Goal: Find specific page/section: Find specific page/section

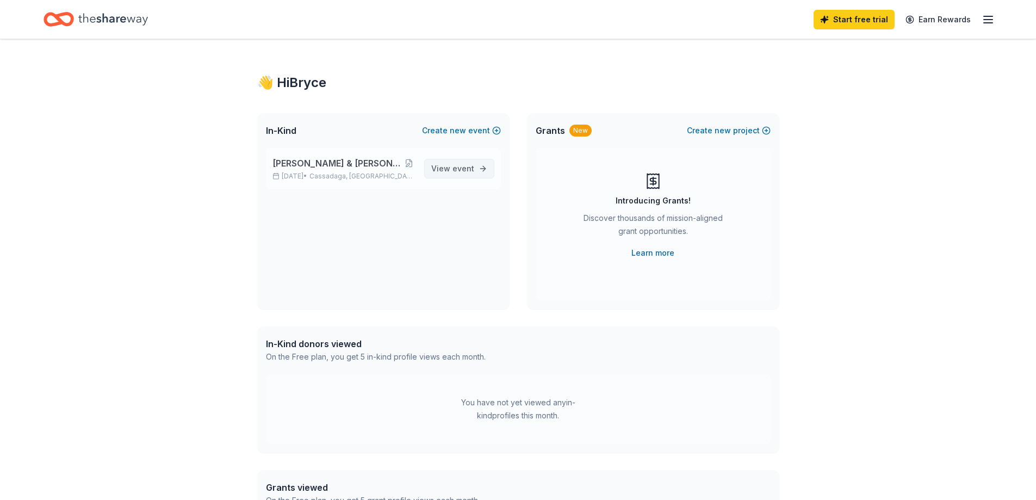
click at [438, 165] on span "View event" at bounding box center [452, 168] width 43 height 13
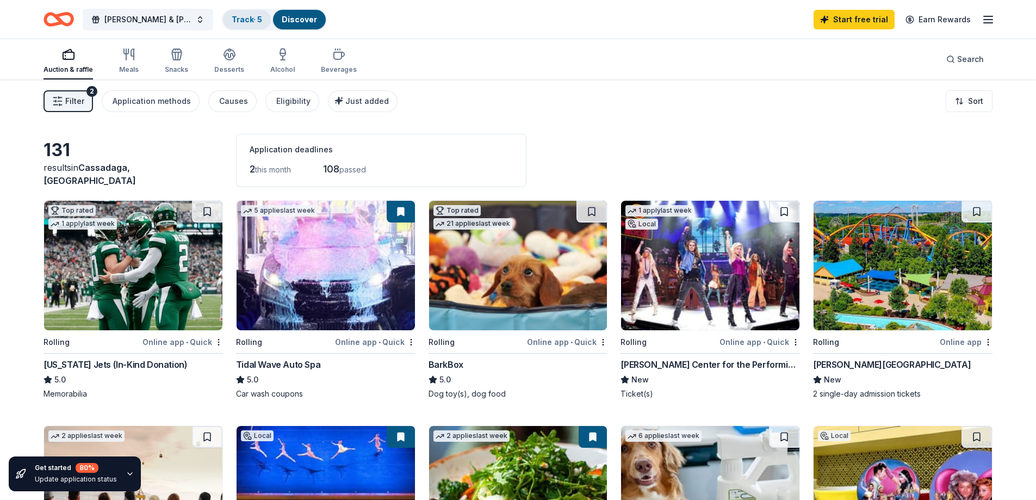
click at [253, 20] on link "Track · 5" at bounding box center [247, 19] width 30 height 9
click at [246, 23] on link "Track · 5" at bounding box center [247, 19] width 30 height 9
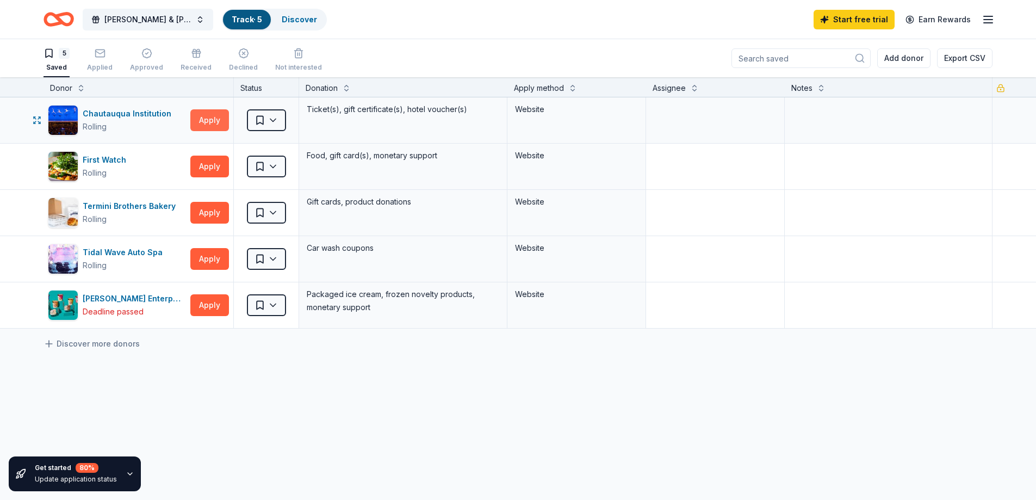
click at [217, 110] on button "Apply" at bounding box center [209, 120] width 39 height 22
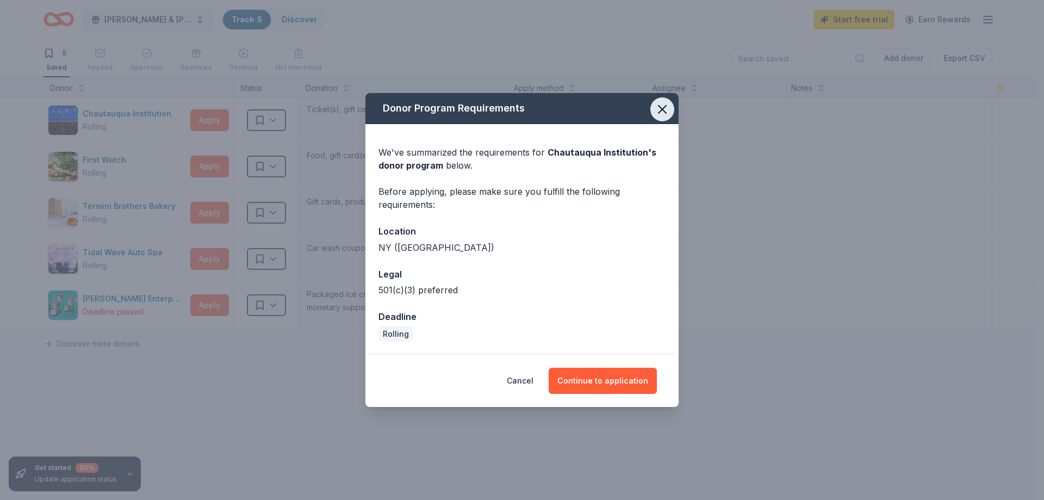
click at [656, 108] on icon "button" at bounding box center [662, 109] width 15 height 15
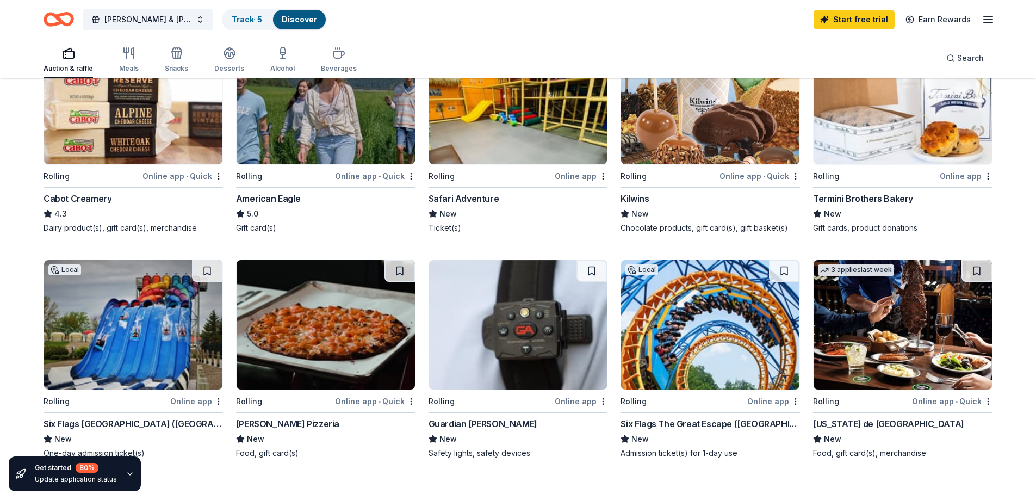
scroll to position [652, 0]
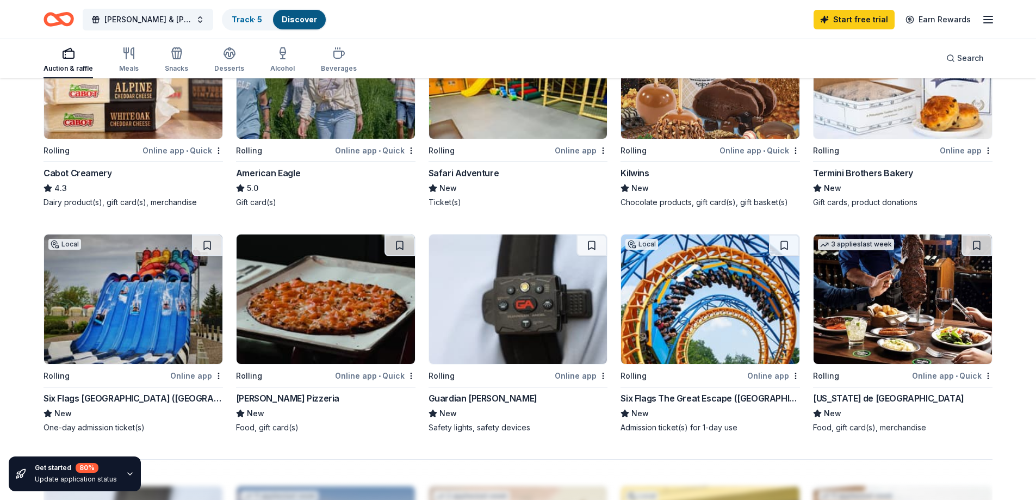
click at [96, 394] on div "Six Flags [GEOGRAPHIC_DATA] ([GEOGRAPHIC_DATA])" at bounding box center [132, 397] width 179 height 13
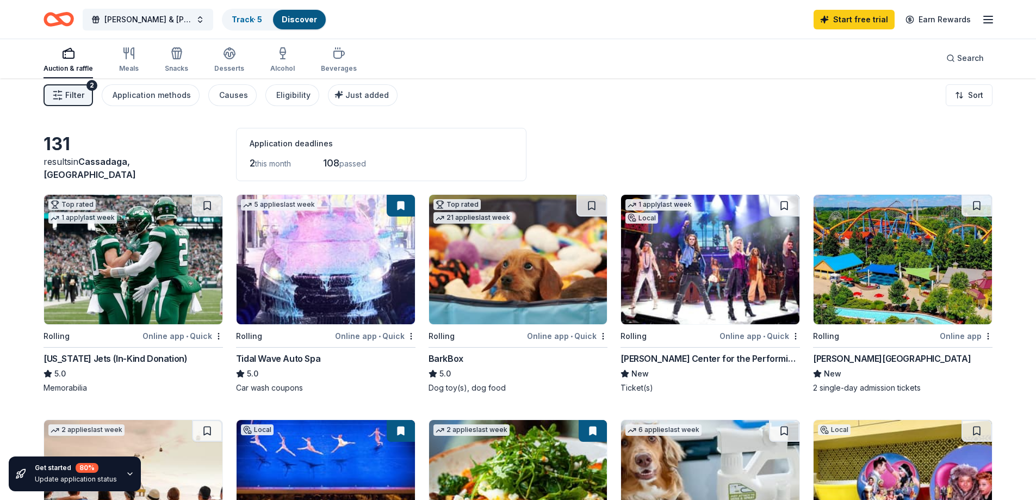
scroll to position [0, 0]
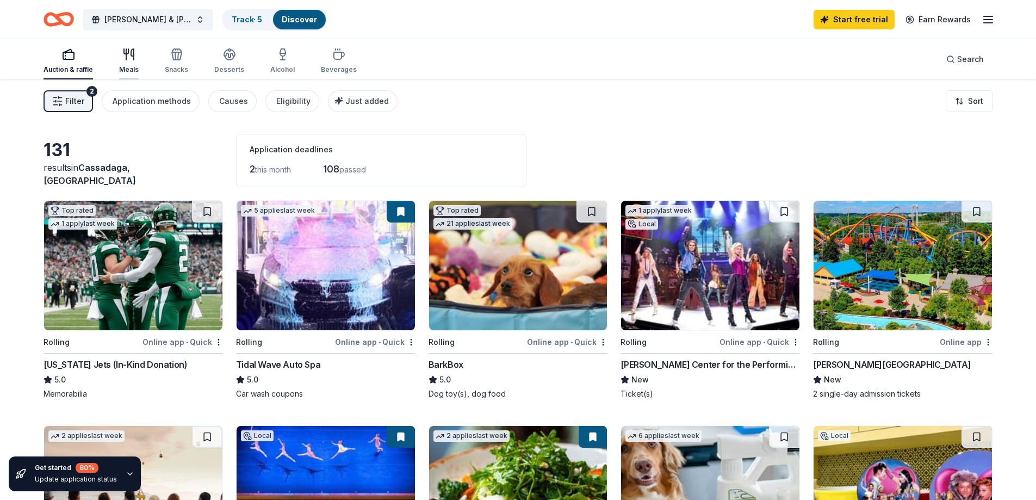
drag, startPoint x: 122, startPoint y: 54, endPoint x: 126, endPoint y: 61, distance: 7.6
click at [122, 55] on icon "button" at bounding box center [128, 54] width 13 height 13
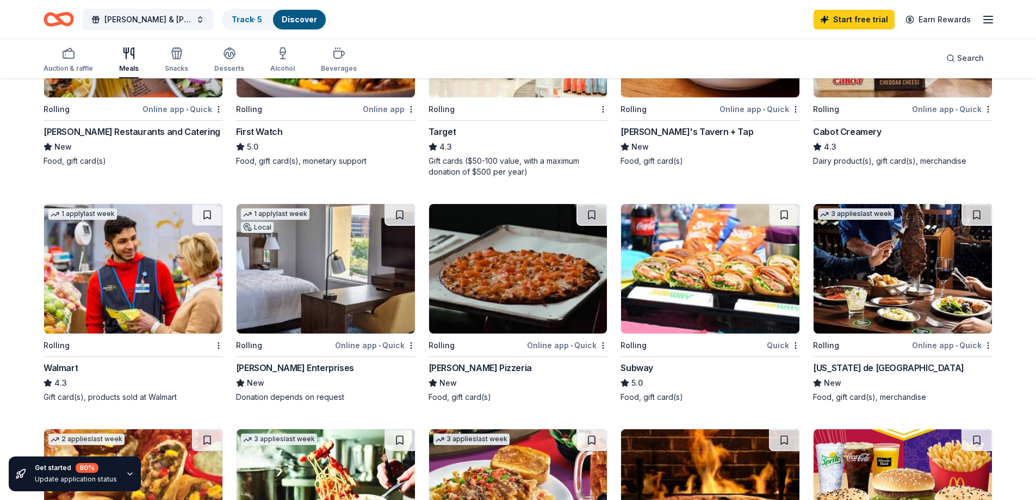
scroll to position [217, 0]
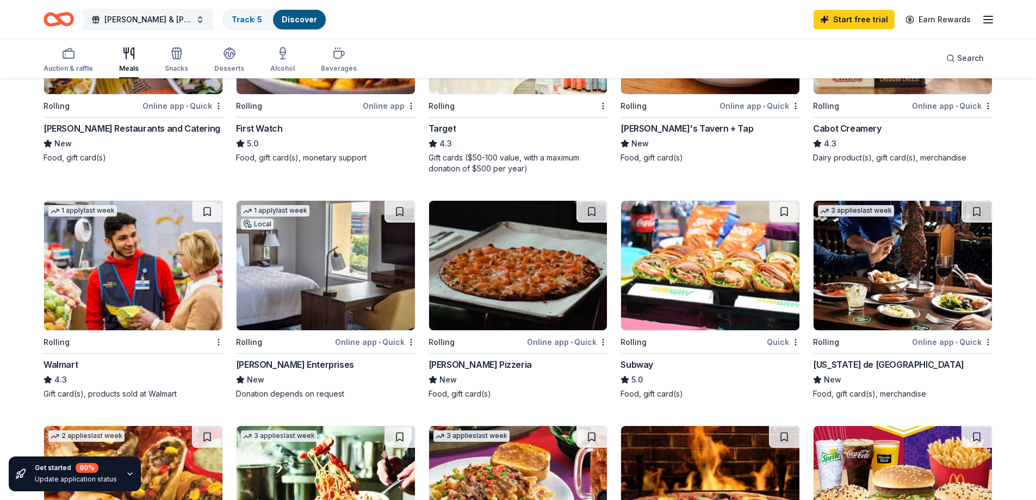
click at [739, 270] on img at bounding box center [710, 265] width 178 height 129
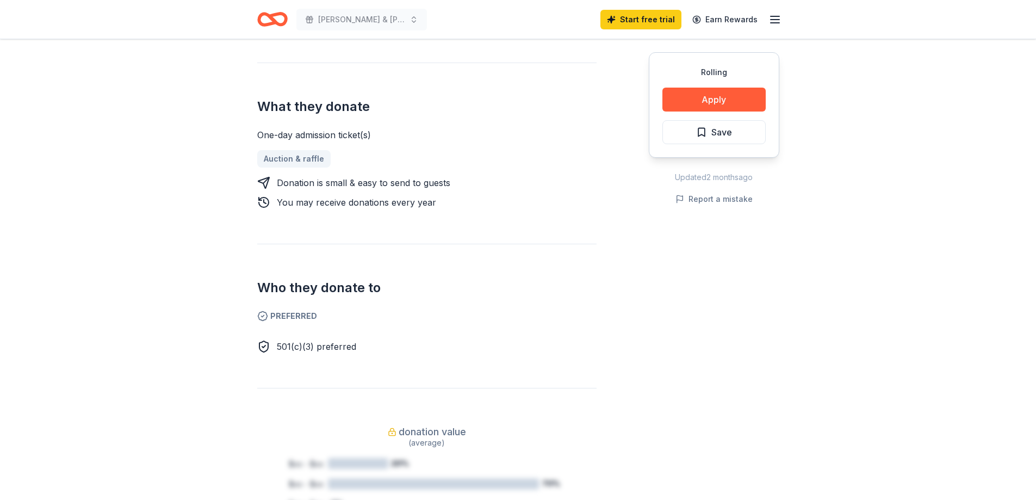
scroll to position [435, 0]
